Goal: Information Seeking & Learning: Learn about a topic

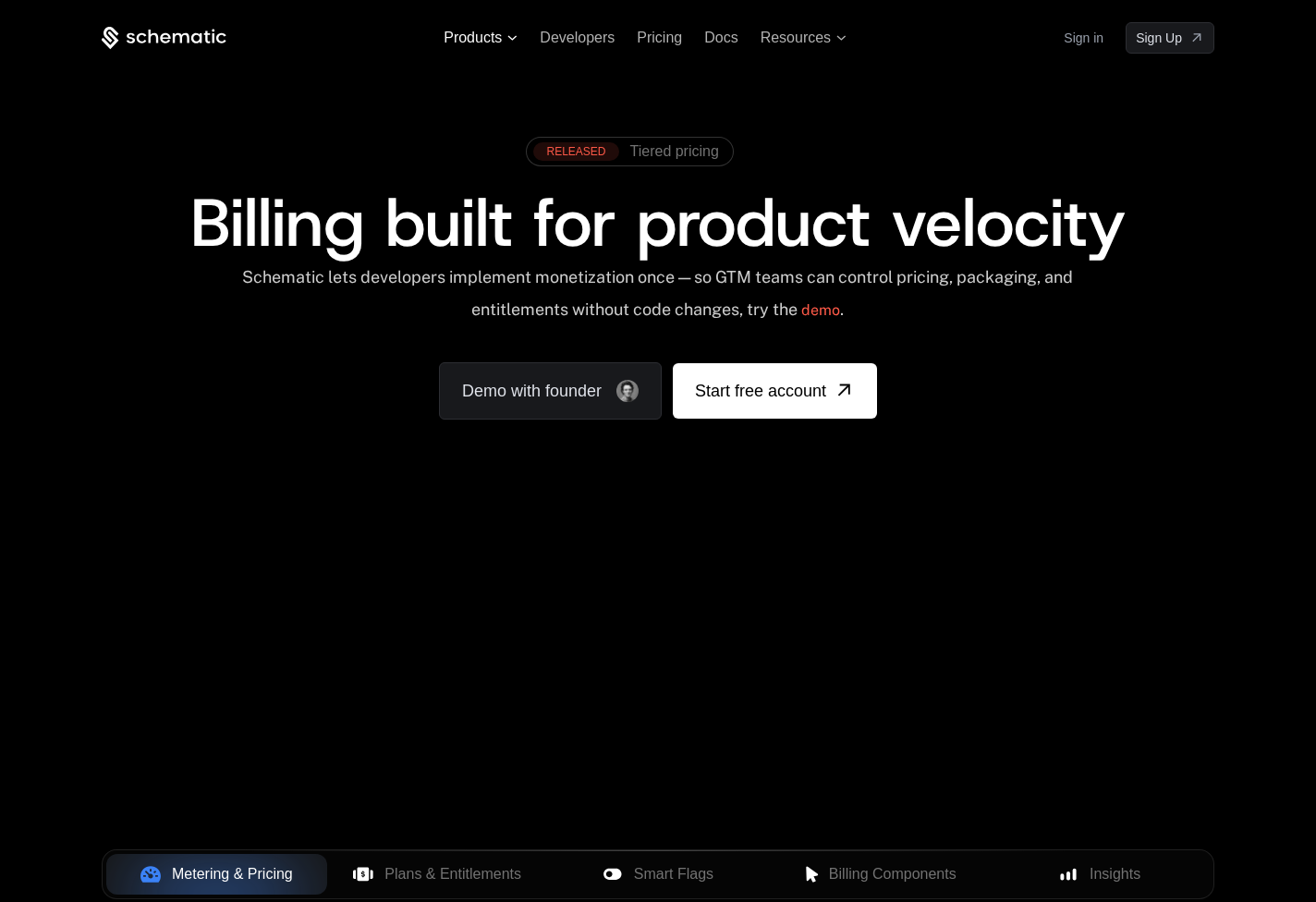
click at [486, 39] on span "Products" at bounding box center [472, 38] width 58 height 17
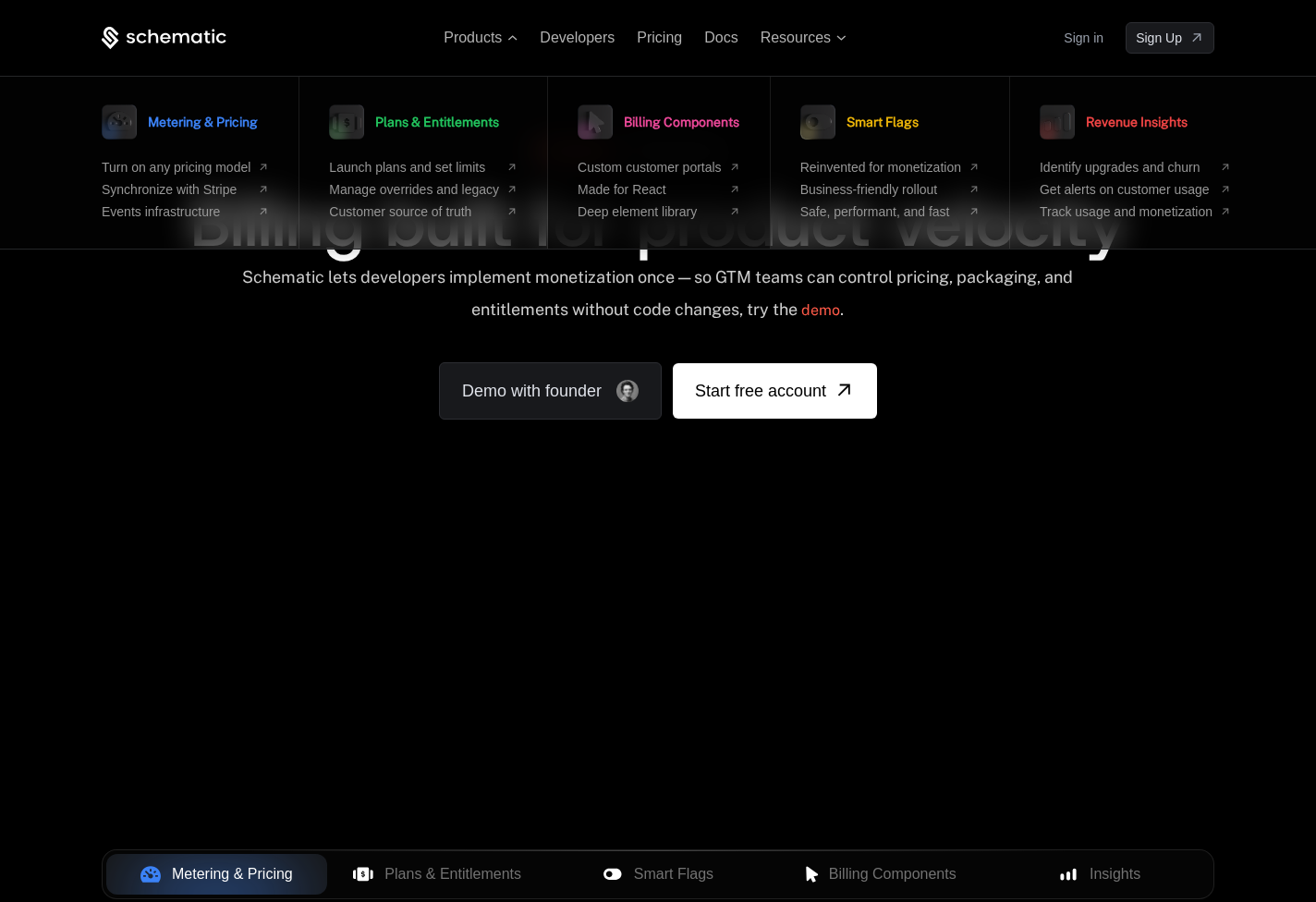
click at [654, 115] on span "Billing Components" at bounding box center [680, 122] width 115 height 13
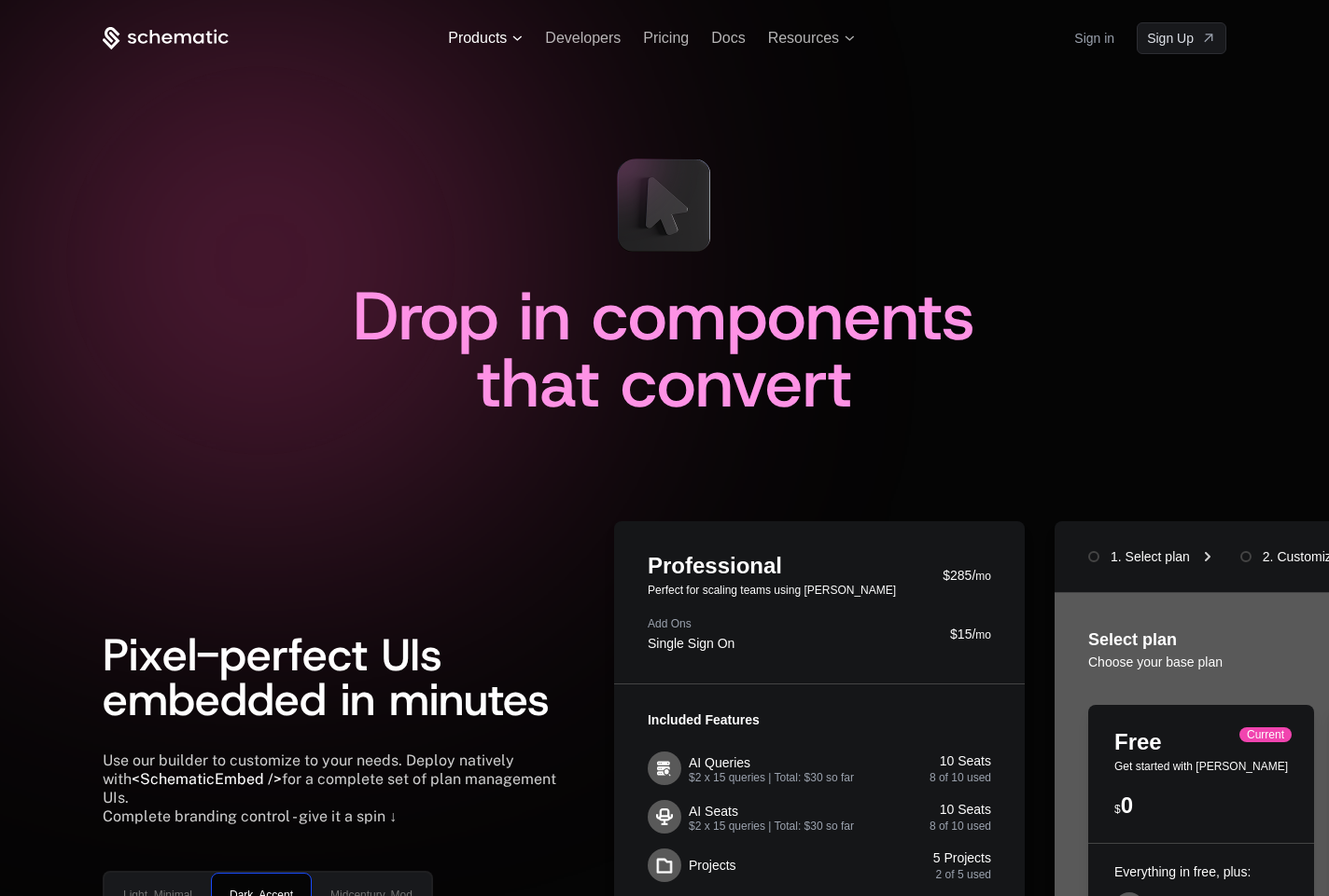
click at [505, 33] on span "Products" at bounding box center [477, 39] width 59 height 17
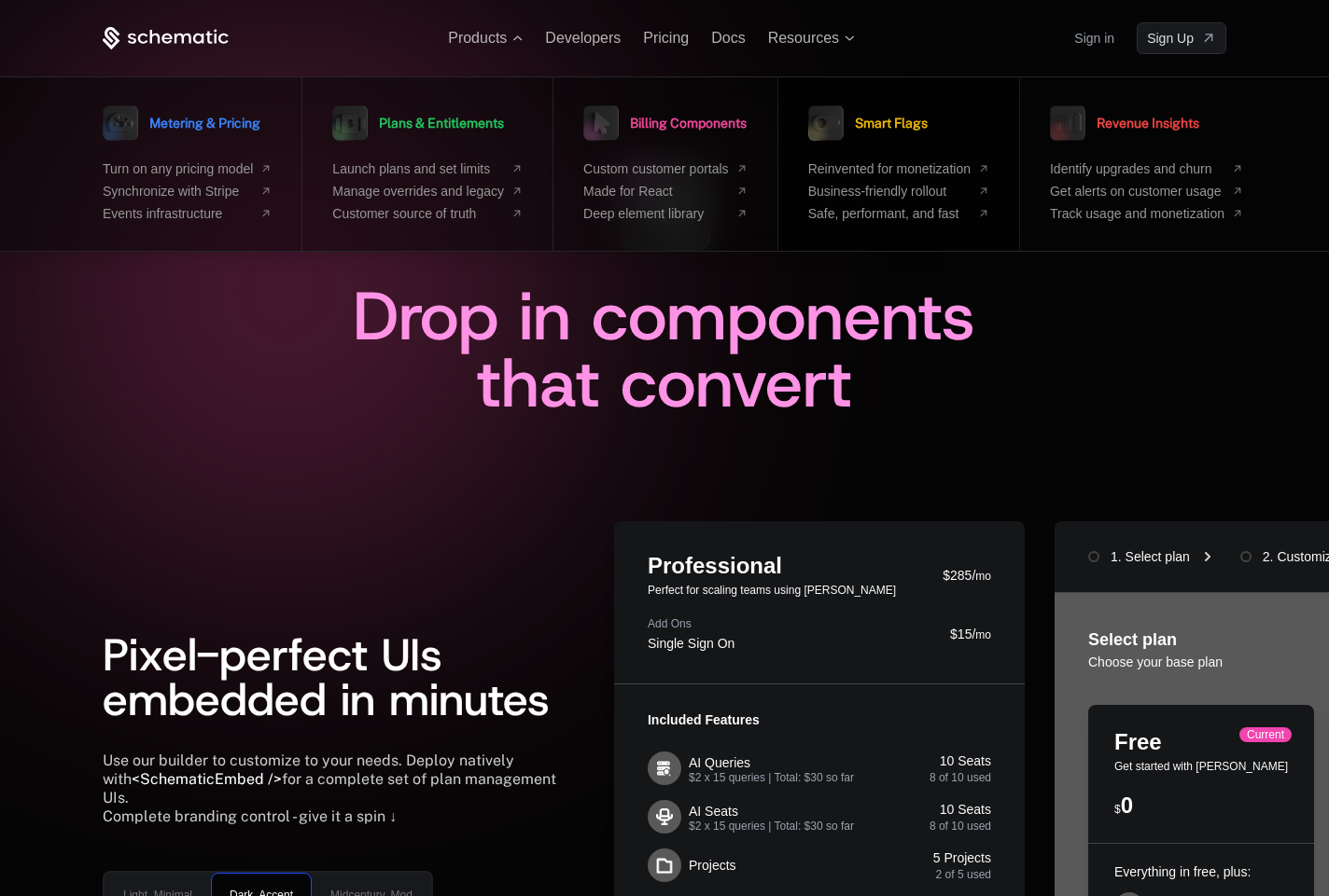
click at [928, 143] on link "Smart Flags" at bounding box center [868, 122] width 119 height 46
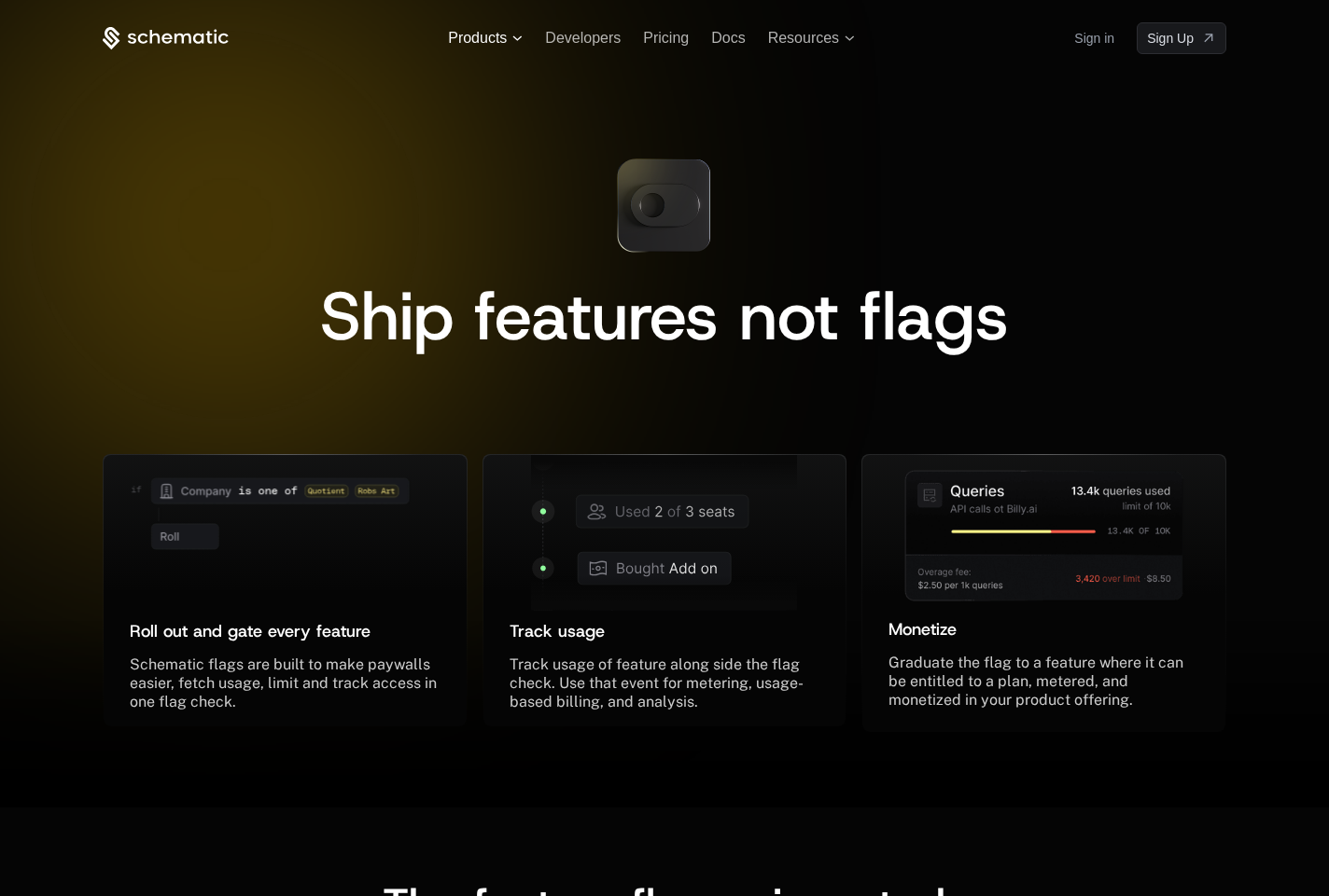
click at [470, 44] on span "Products" at bounding box center [477, 39] width 59 height 17
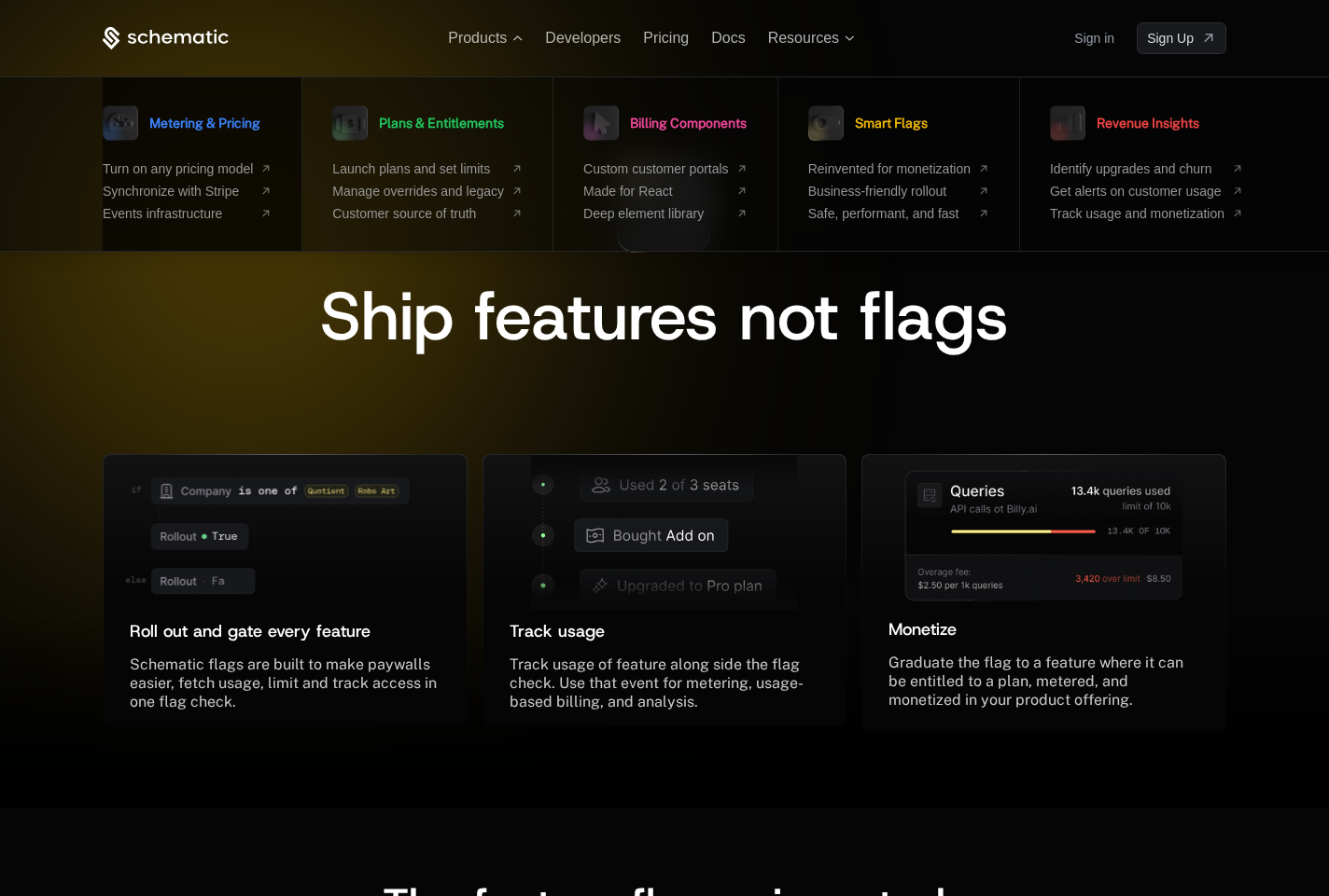
click at [221, 203] on ul "Turn on any pricing model Synchronize with Stripe Events infrastructure" at bounding box center [186, 191] width 168 height 60
click at [222, 126] on span "Metering & Pricing" at bounding box center [204, 123] width 111 height 13
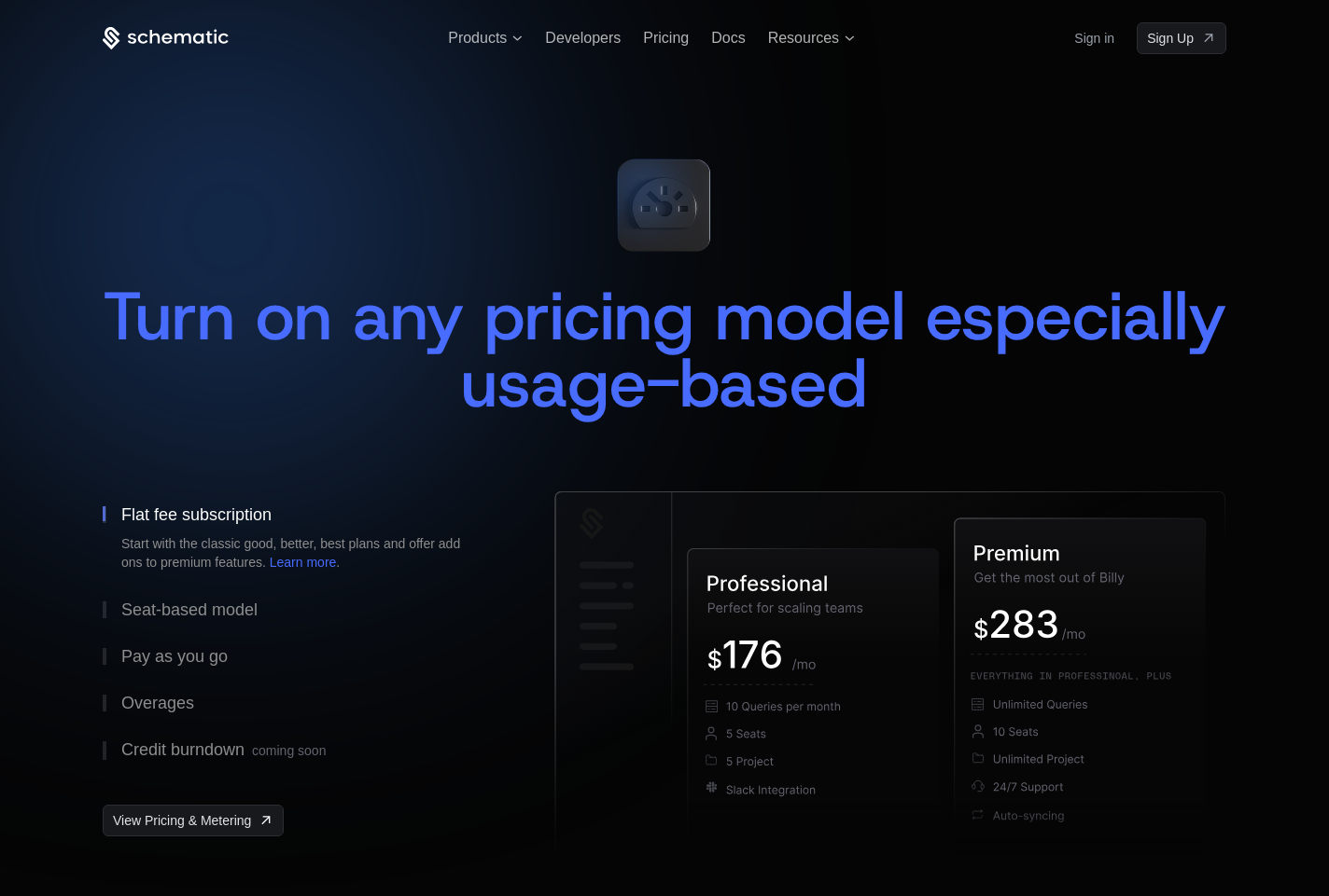
click at [182, 27] on icon at bounding box center [165, 39] width 126 height 24
click at [184, 37] on icon at bounding box center [183, 38] width 17 height 10
